Goal: Transaction & Acquisition: Purchase product/service

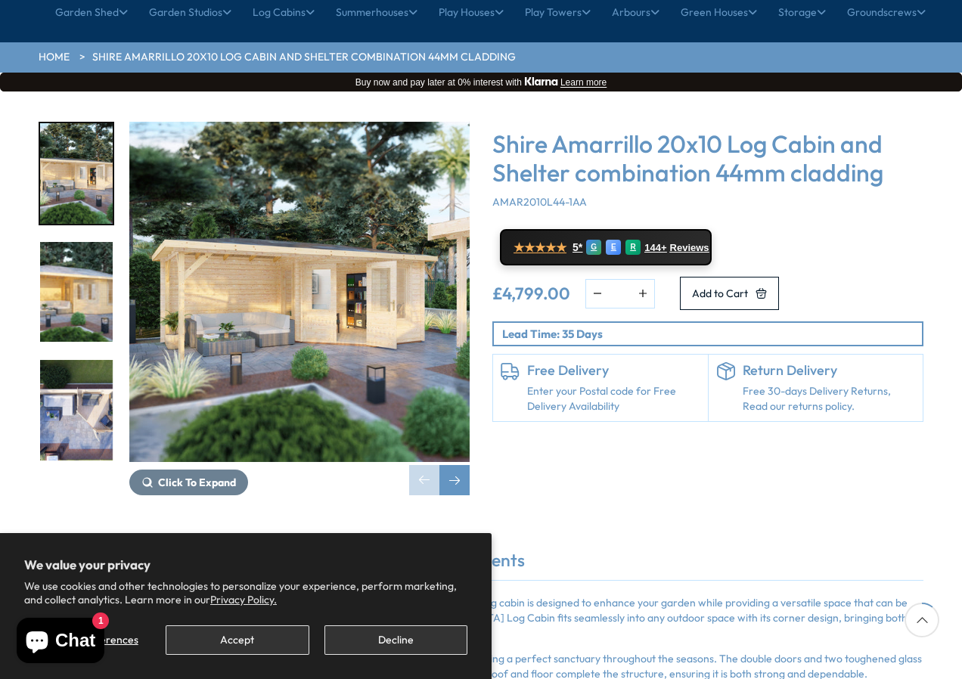
scroll to position [151, 0]
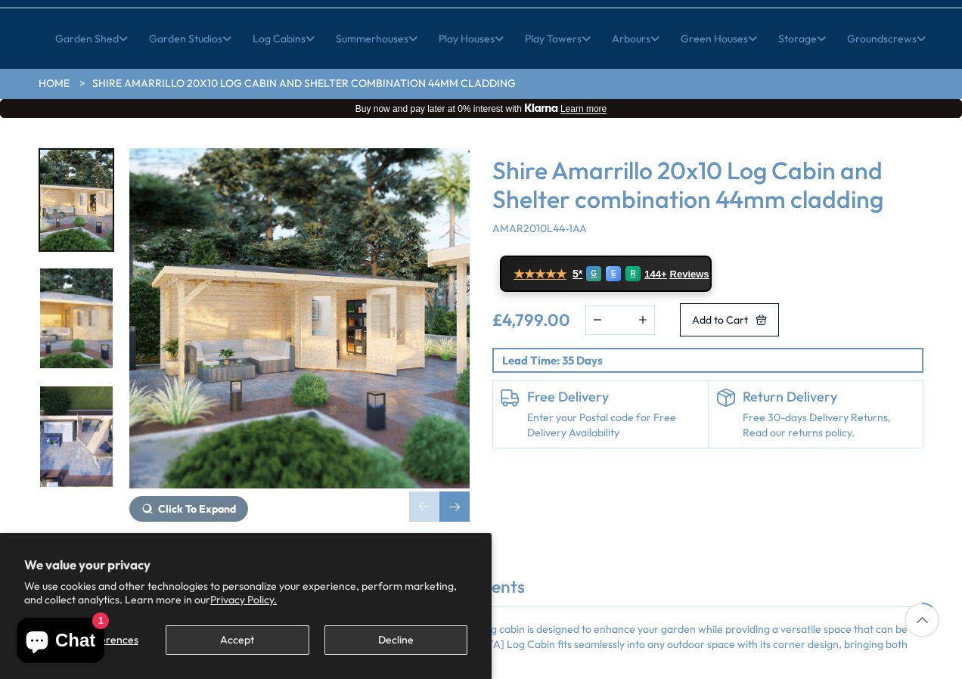
click at [302, 310] on img "1 / 8" at bounding box center [299, 318] width 340 height 340
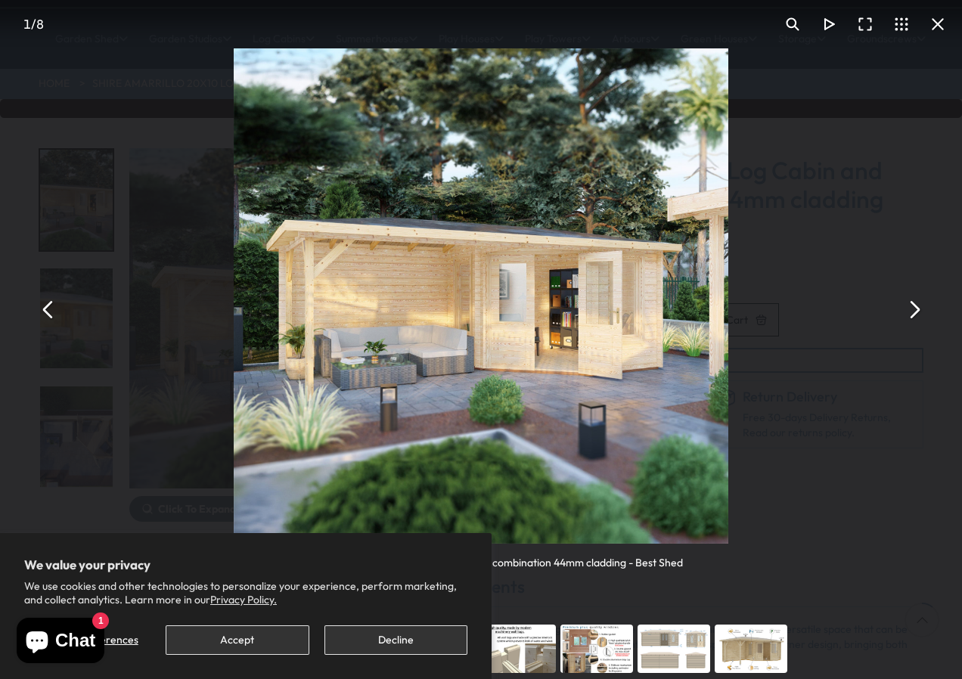
click at [48, 309] on button "You can close this modal content with the ESC key" at bounding box center [48, 309] width 36 height 36
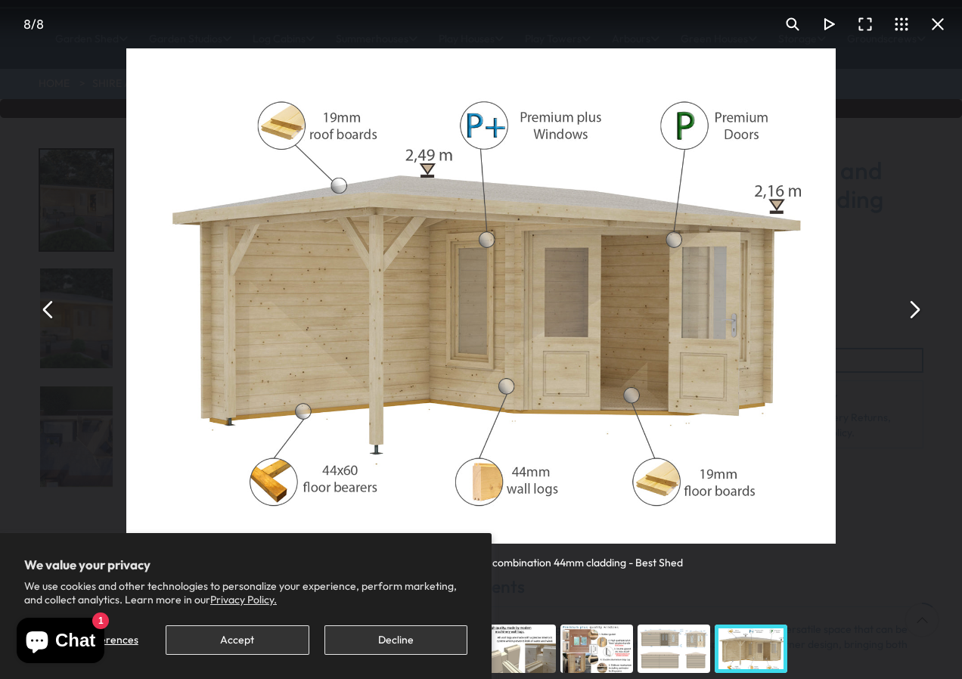
click at [48, 309] on button "You can close this modal content with the ESC key" at bounding box center [48, 309] width 36 height 36
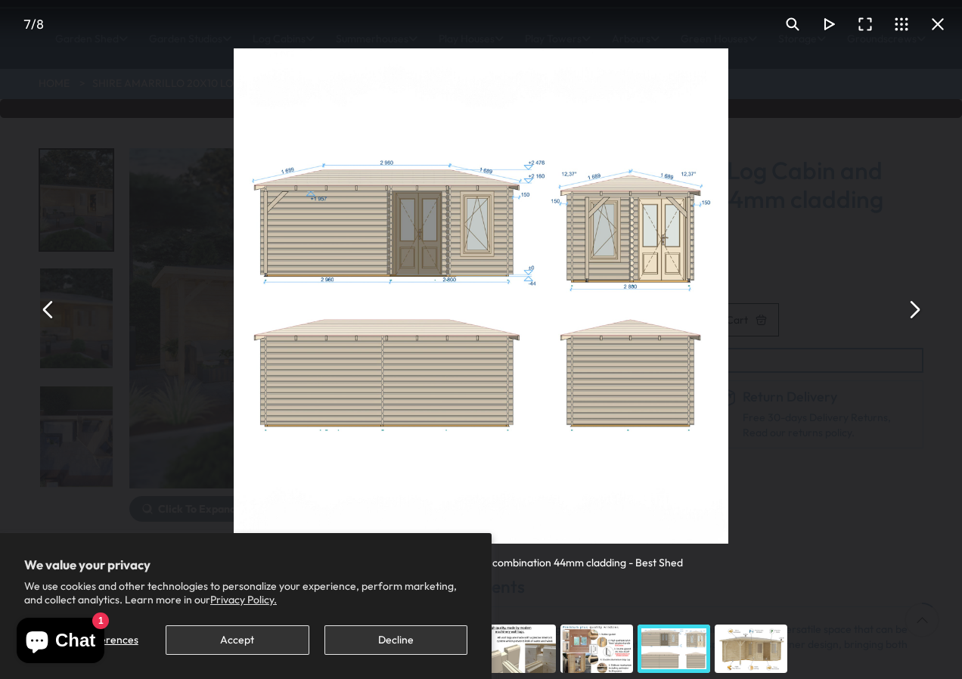
click at [48, 309] on button "You can close this modal content with the ESC key" at bounding box center [48, 309] width 36 height 36
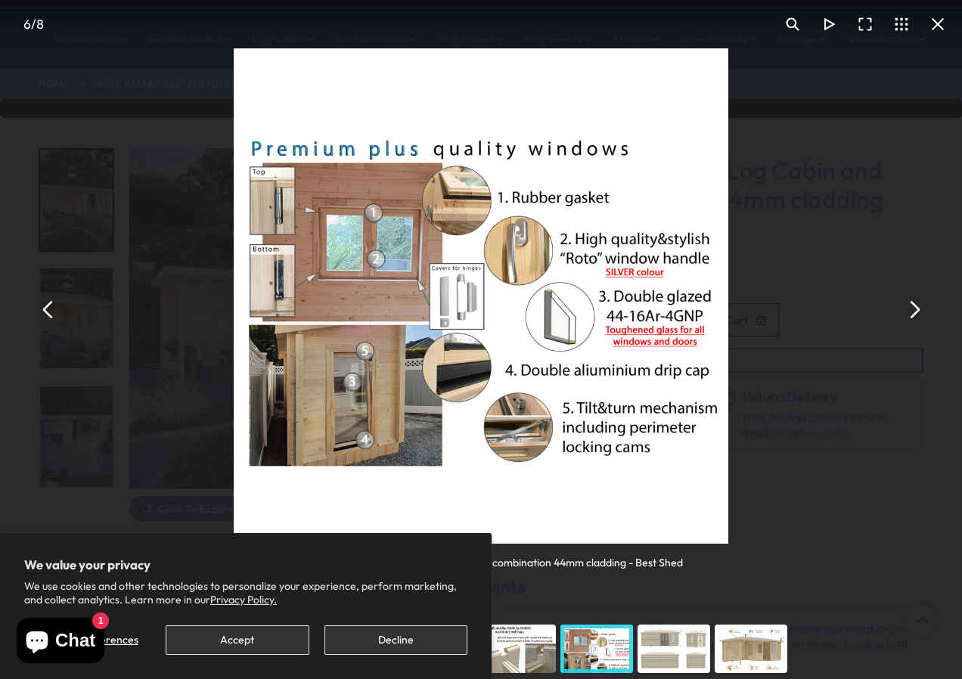
click at [46, 309] on button "You can close this modal content with the ESC key" at bounding box center [48, 309] width 36 height 36
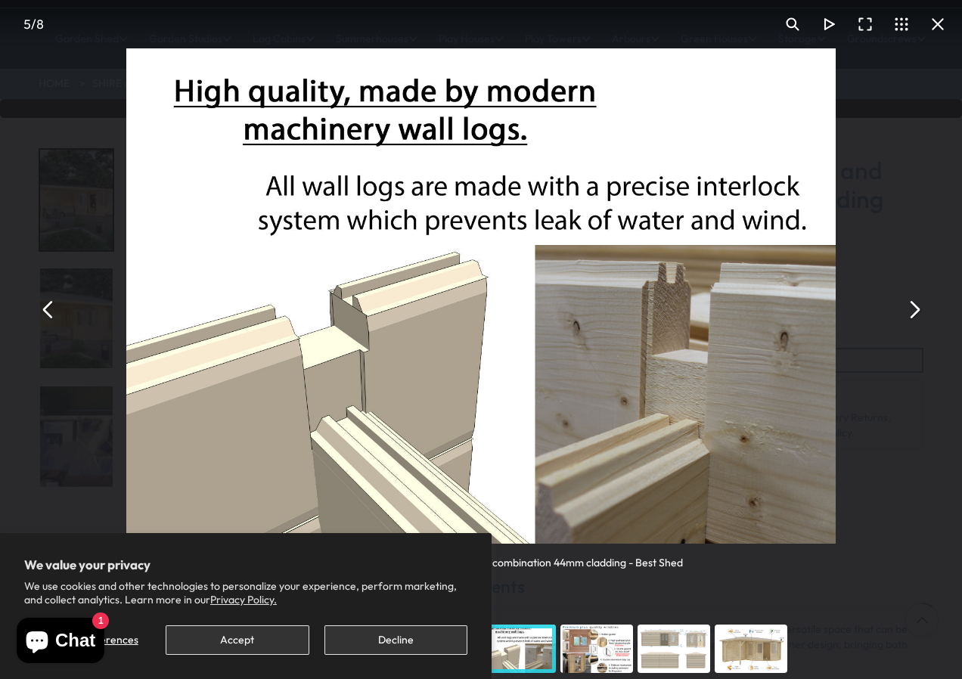
click at [46, 309] on button "You can close this modal content with the ESC key" at bounding box center [48, 309] width 36 height 36
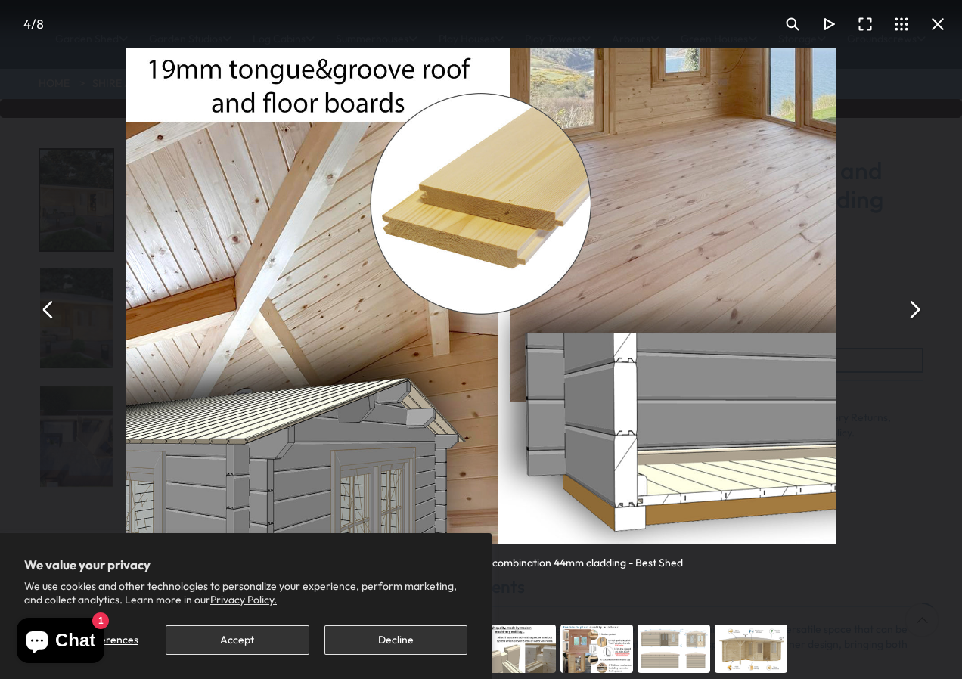
click at [46, 309] on button "You can close this modal content with the ESC key" at bounding box center [48, 309] width 36 height 36
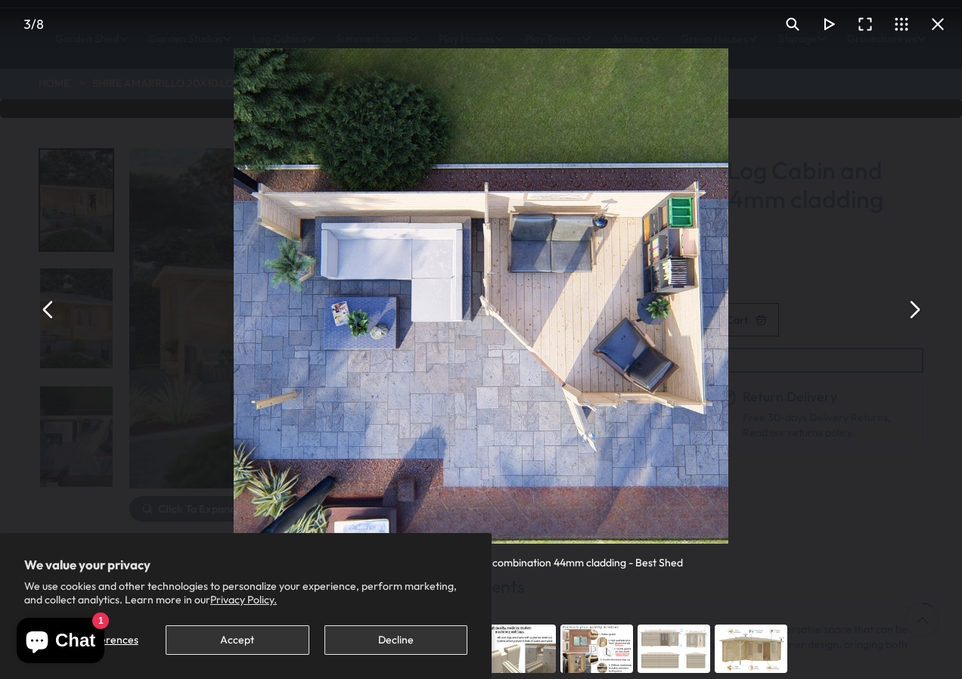
click at [46, 309] on button "You can close this modal content with the ESC key" at bounding box center [48, 309] width 36 height 36
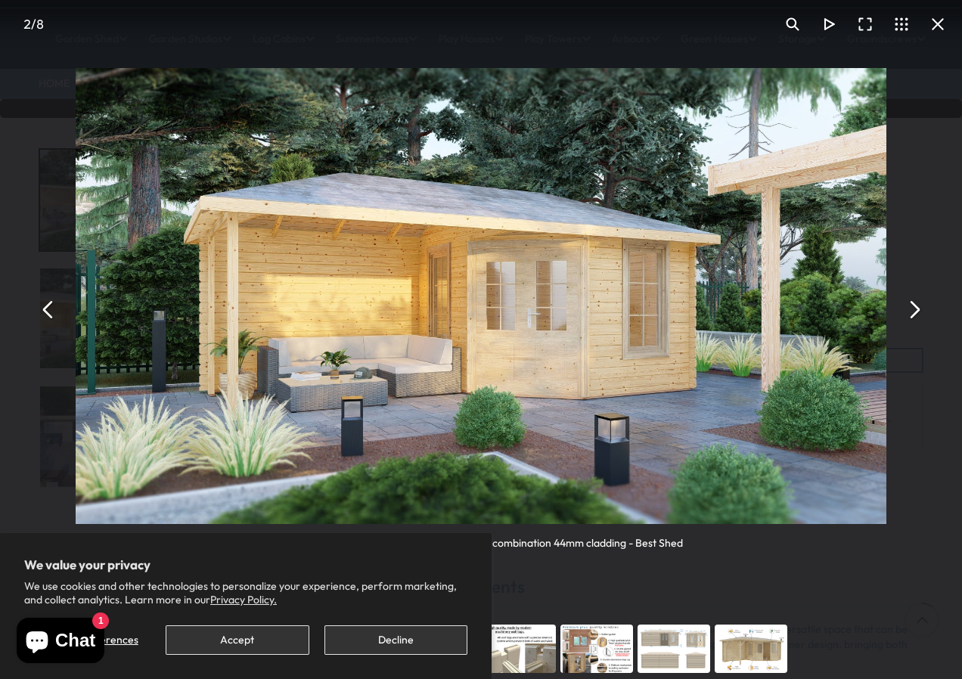
click at [46, 310] on button "You can close this modal content with the ESC key" at bounding box center [48, 309] width 36 height 36
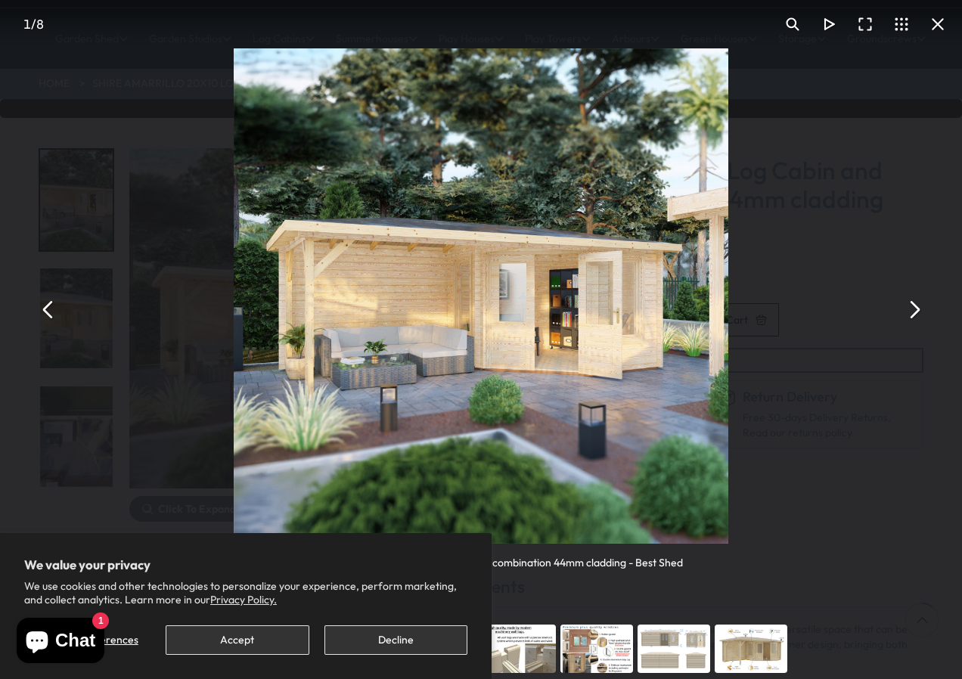
click at [216, 626] on button "Accept" at bounding box center [237, 640] width 143 height 29
